Goal: Information Seeking & Learning: Learn about a topic

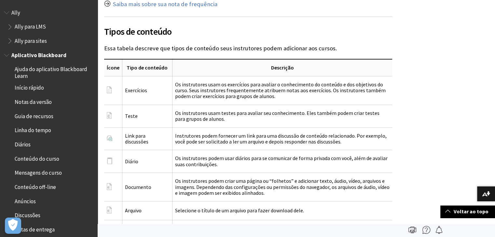
click at [30, 157] on span "Conteúdo do curso" at bounding box center [37, 157] width 45 height 9
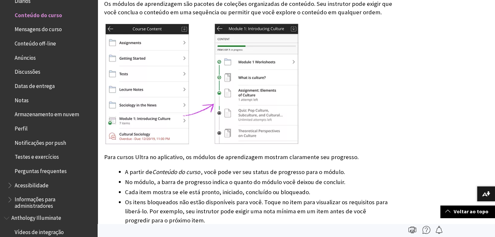
scroll to position [1360, 0]
click at [25, 90] on span "Datas de entrega" at bounding box center [50, 86] width 86 height 11
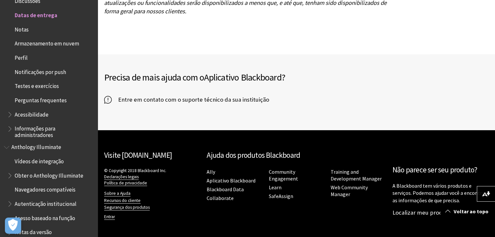
scroll to position [968, 0]
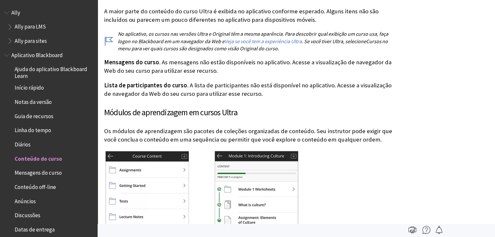
scroll to position [144, 0]
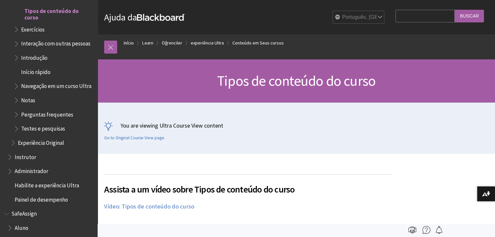
click at [34, 90] on span "Navegação em um curso Ultra" at bounding box center [56, 85] width 70 height 9
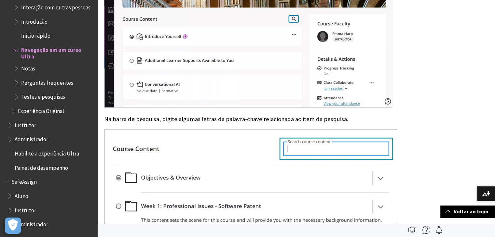
scroll to position [1165, 0]
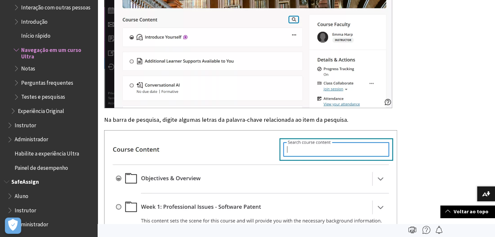
click at [26, 197] on span "Aluno" at bounding box center [22, 195] width 14 height 9
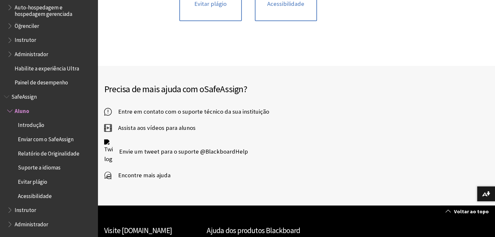
scroll to position [228, 0]
